Goal: Task Accomplishment & Management: Manage account settings

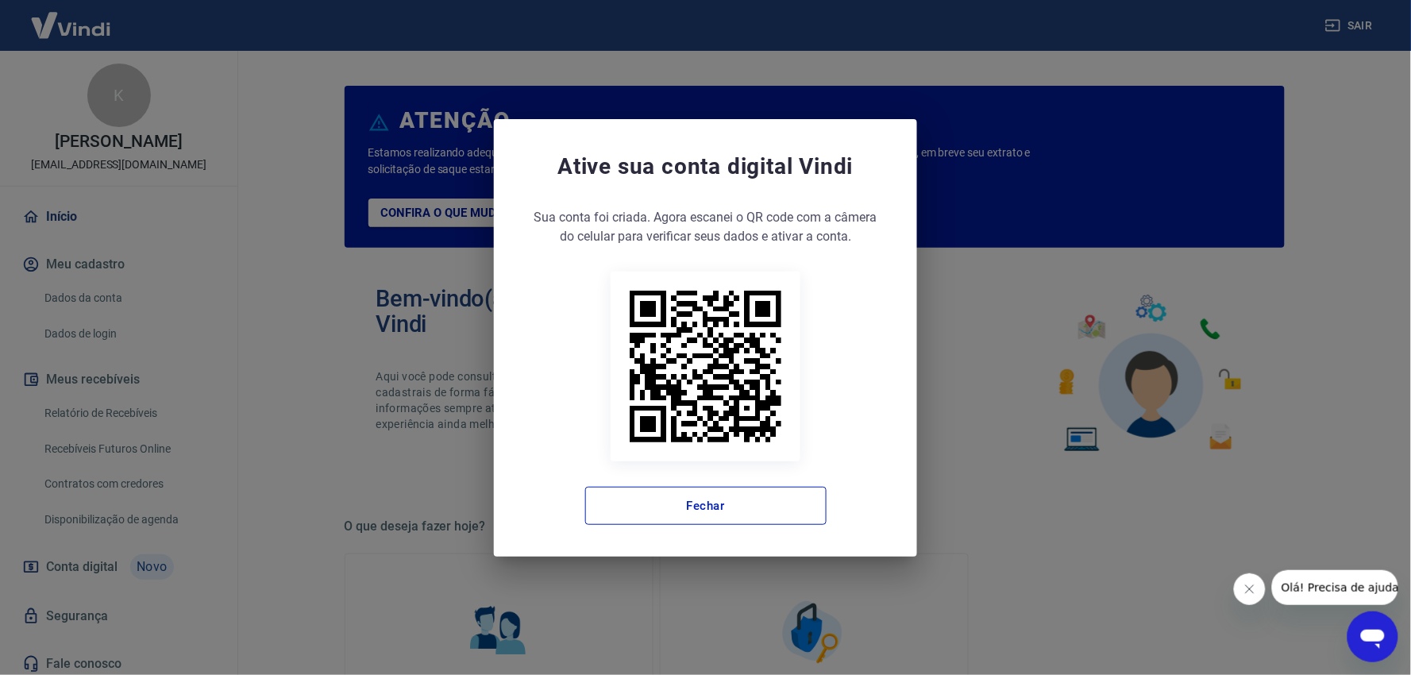
click at [766, 473] on div "Sua conta foi criada. Agora clique no botão abaixo para verificar seus dados e …" at bounding box center [705, 366] width 360 height 317
click at [758, 489] on button "Fechar" at bounding box center [705, 506] width 241 height 38
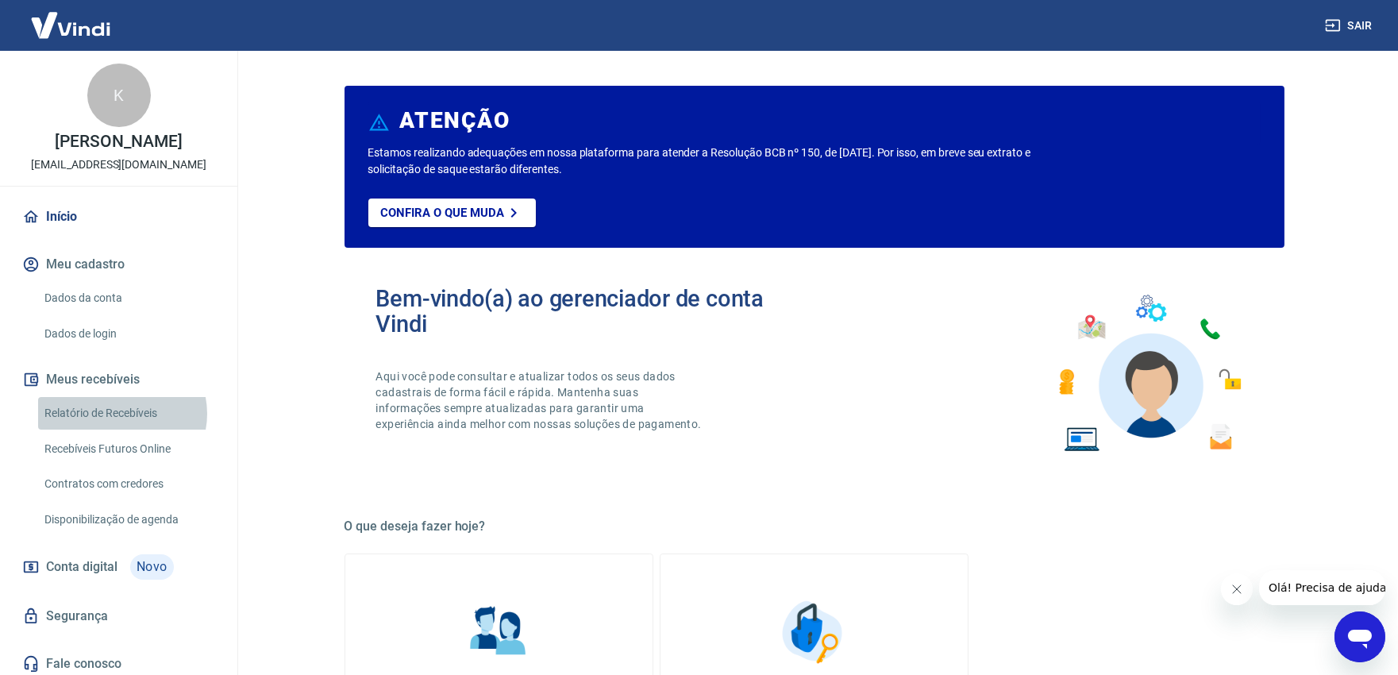
click at [121, 429] on link "Relatório de Recebíveis" at bounding box center [128, 413] width 180 height 33
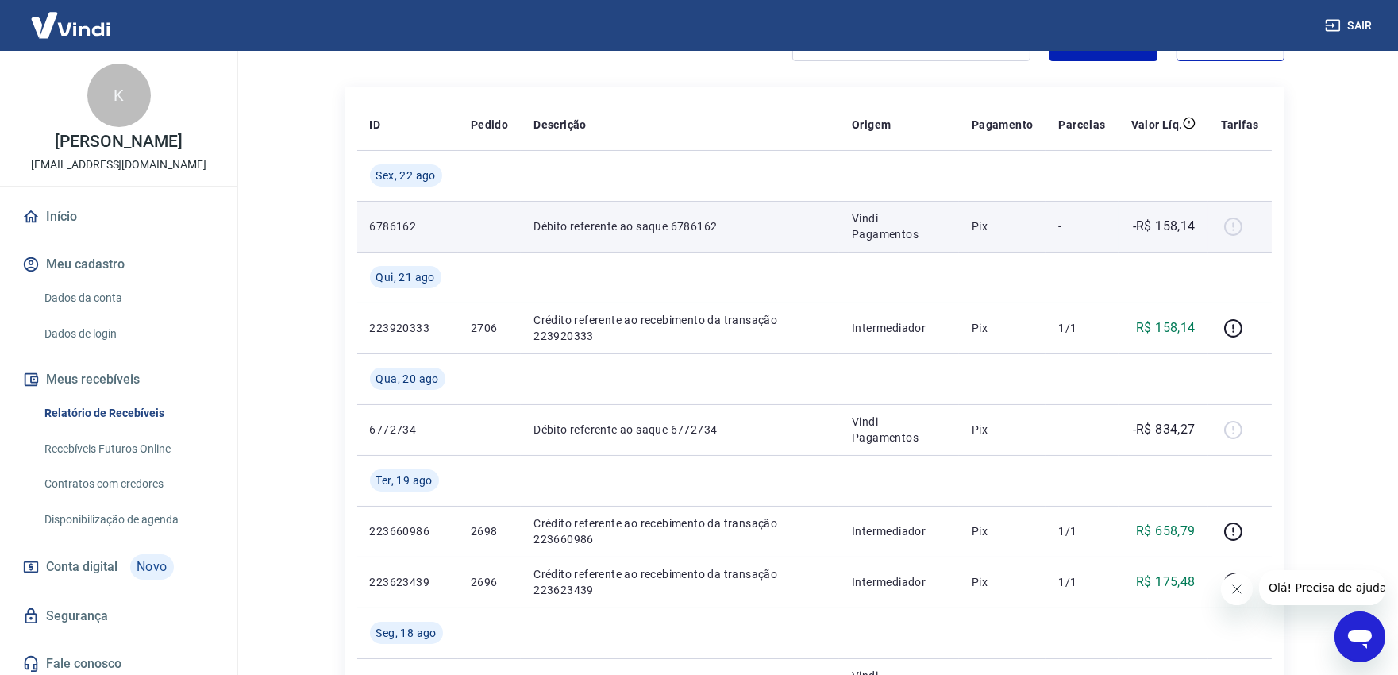
scroll to position [176, 0]
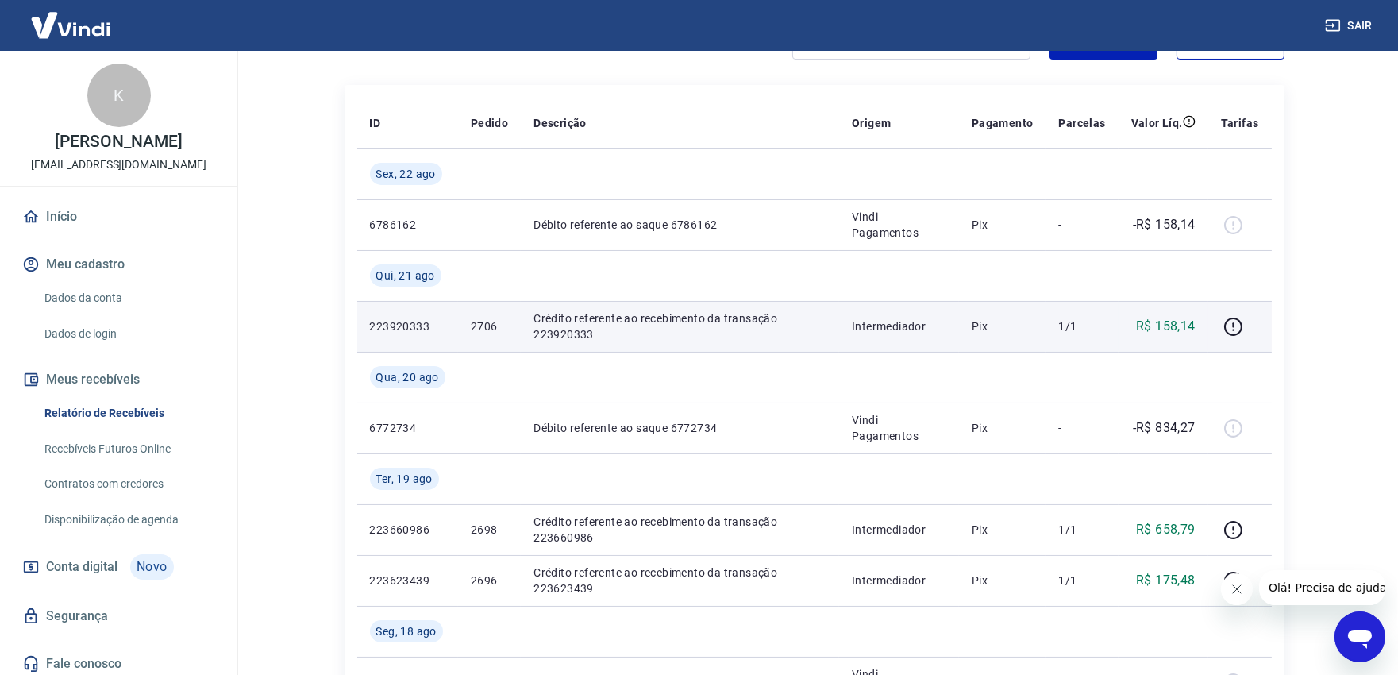
click at [499, 325] on p "2706" at bounding box center [489, 326] width 37 height 16
click at [478, 321] on p "2706" at bounding box center [489, 326] width 37 height 16
click at [478, 318] on p "2706" at bounding box center [489, 326] width 37 height 16
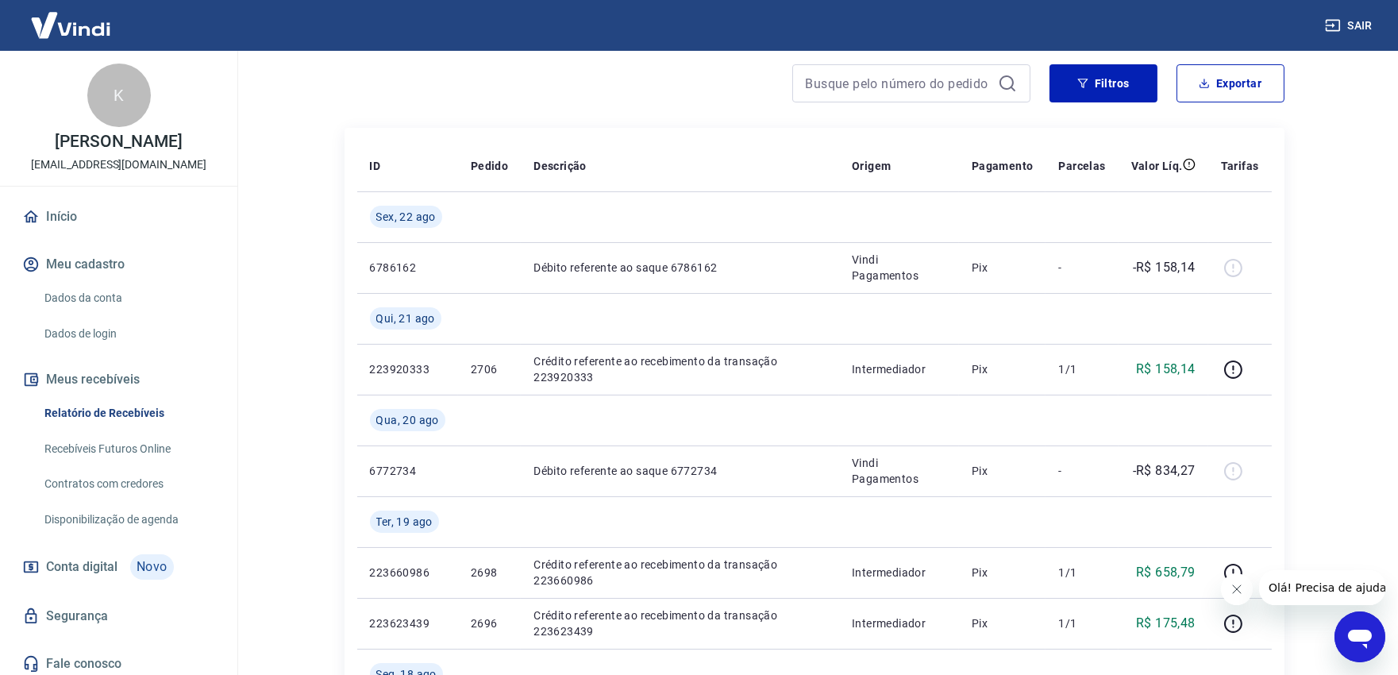
scroll to position [0, 0]
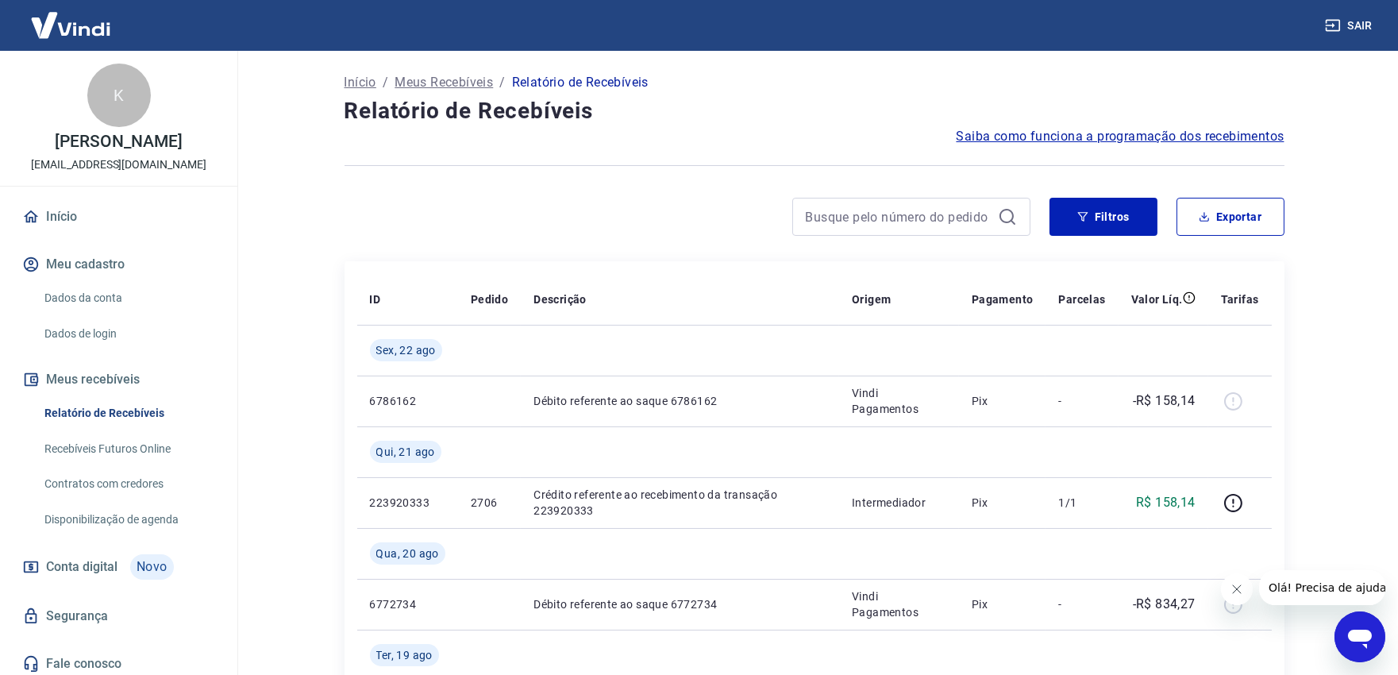
click at [1353, 25] on button "Sair" at bounding box center [1350, 25] width 57 height 29
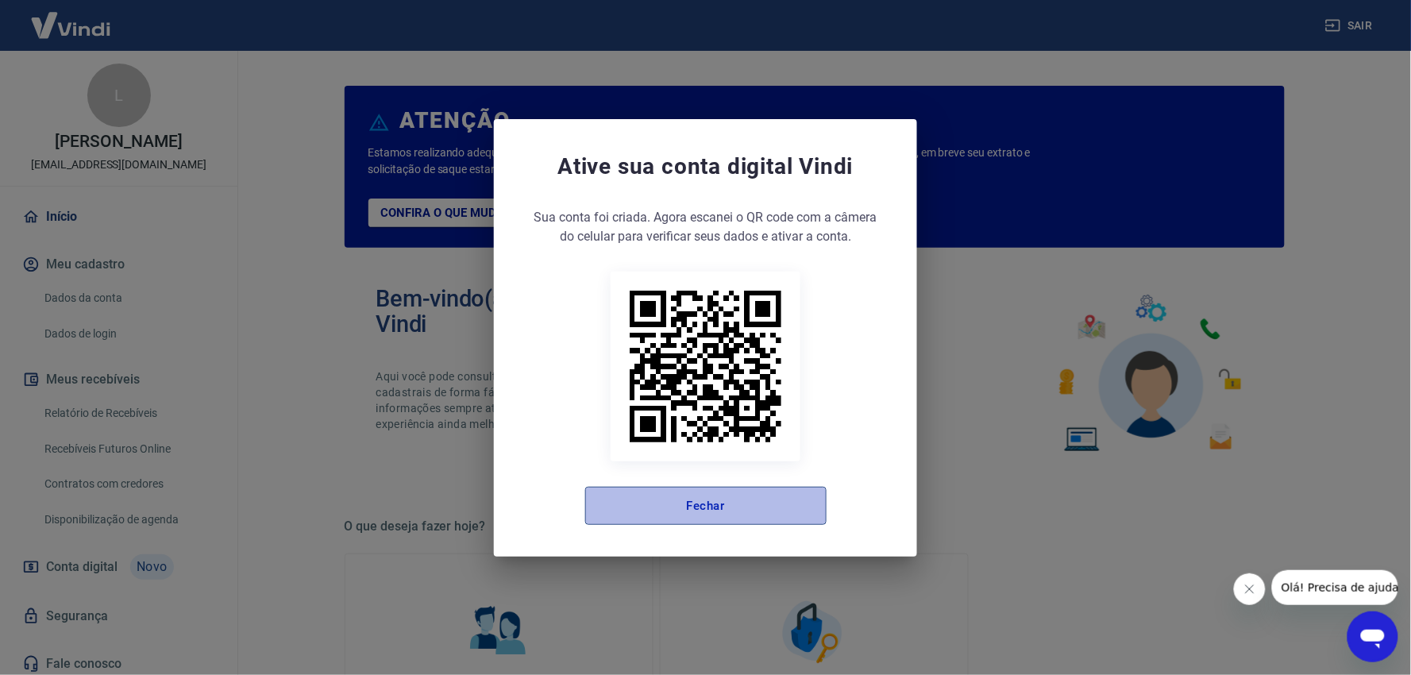
drag, startPoint x: 745, startPoint y: 518, endPoint x: 614, endPoint y: 500, distance: 132.2
click at [744, 514] on button "Fechar" at bounding box center [705, 506] width 241 height 38
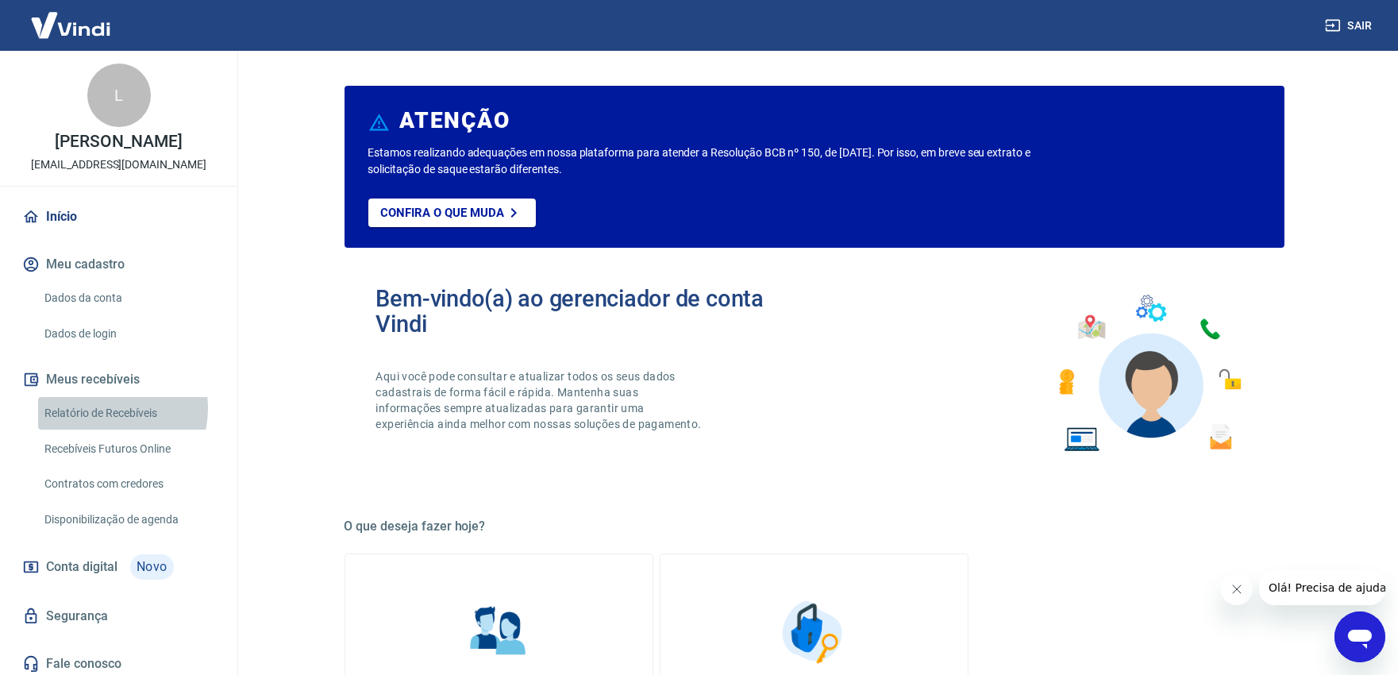
click at [106, 425] on link "Relatório de Recebíveis" at bounding box center [128, 413] width 180 height 33
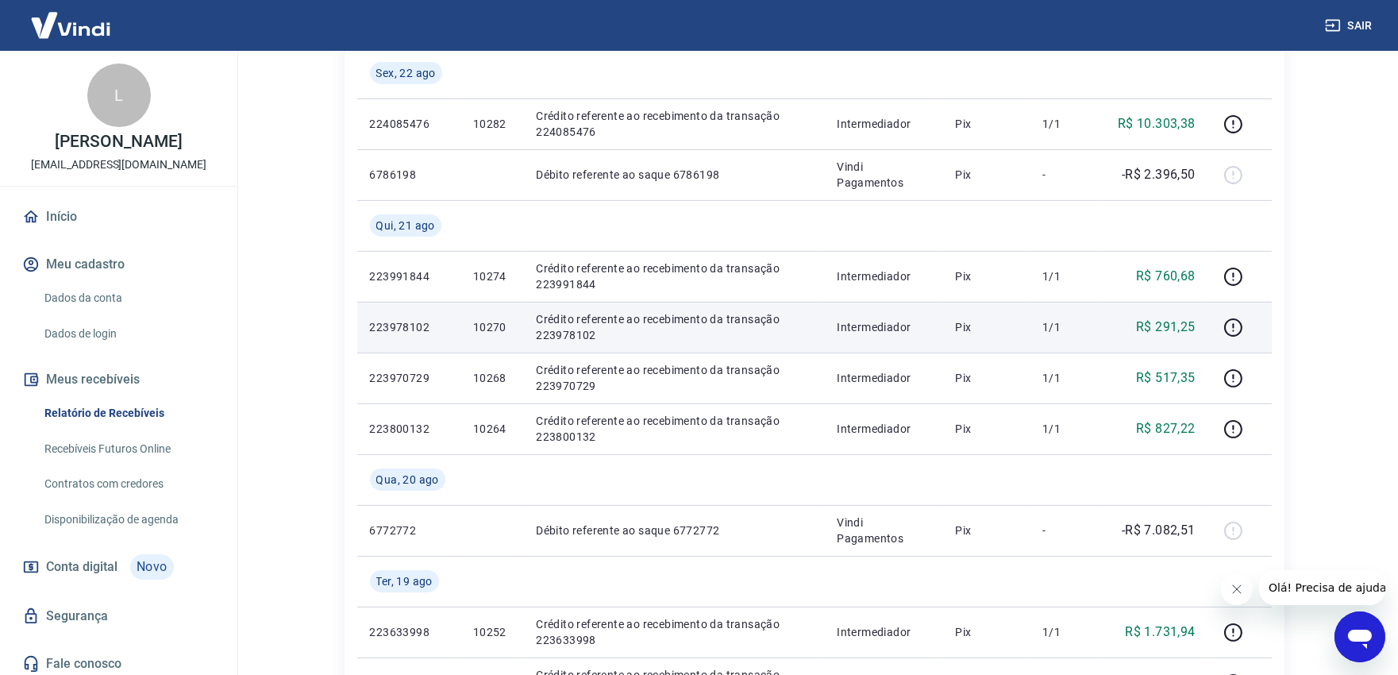
scroll to position [705, 0]
